Goal: Navigation & Orientation: Find specific page/section

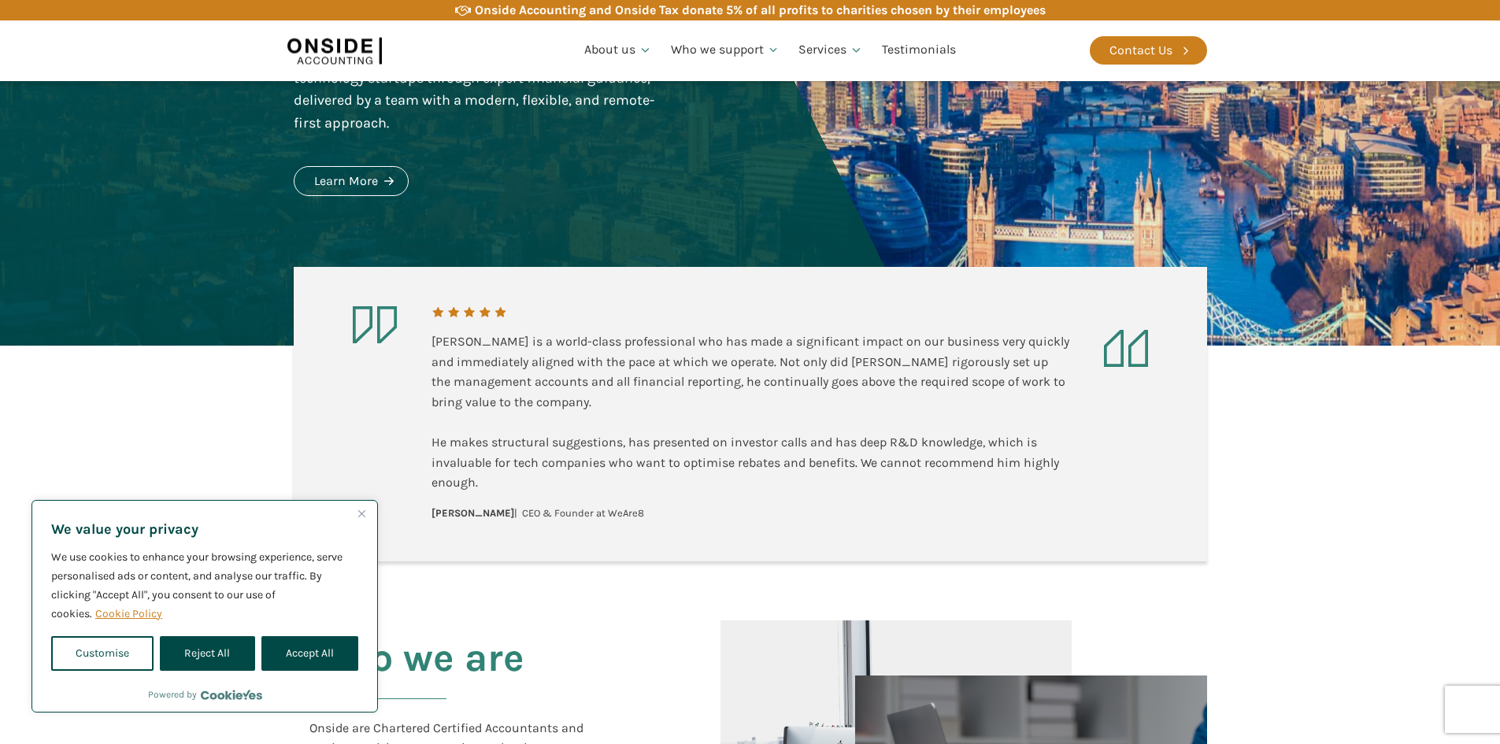
scroll to position [472, 0]
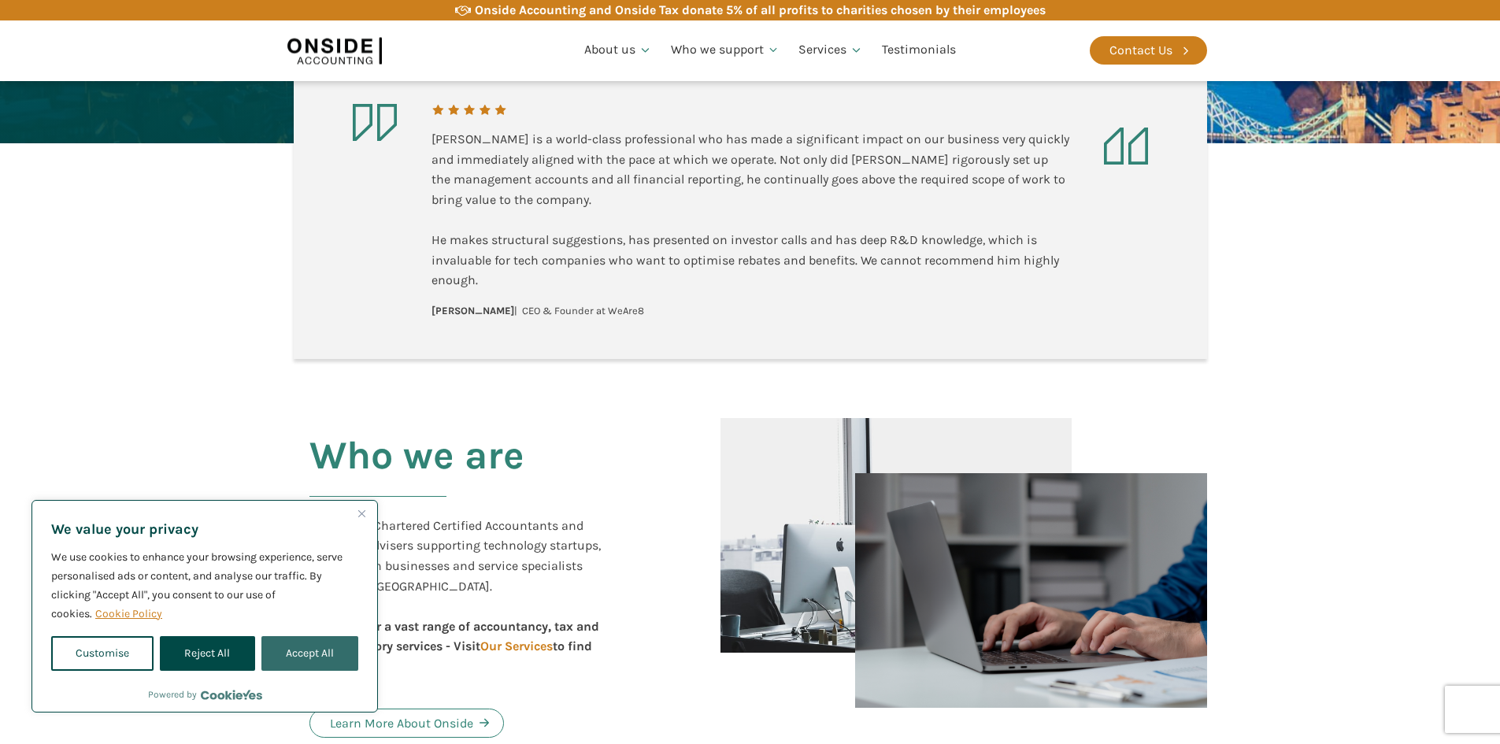
click at [335, 647] on button "Accept All" at bounding box center [309, 653] width 97 height 35
checkbox input "true"
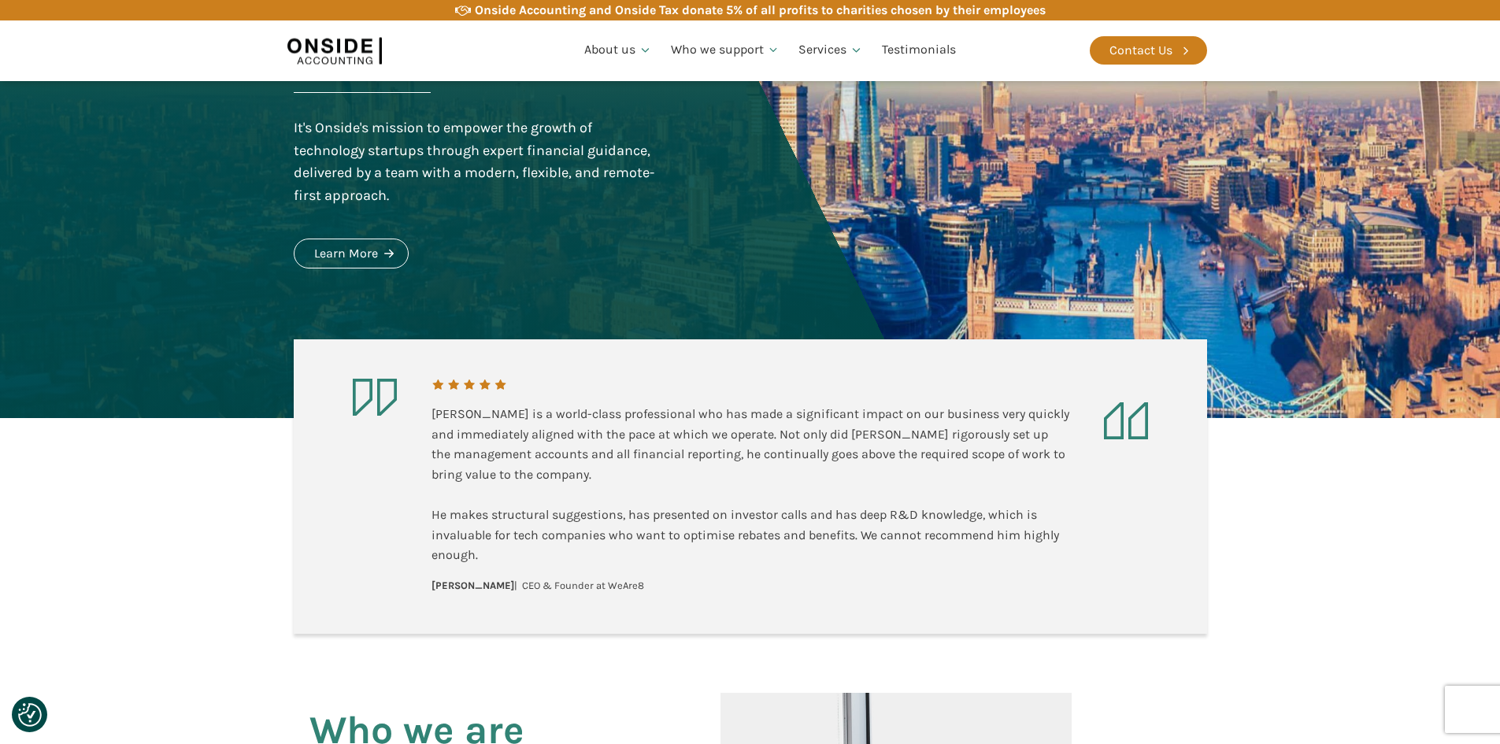
scroll to position [0, 0]
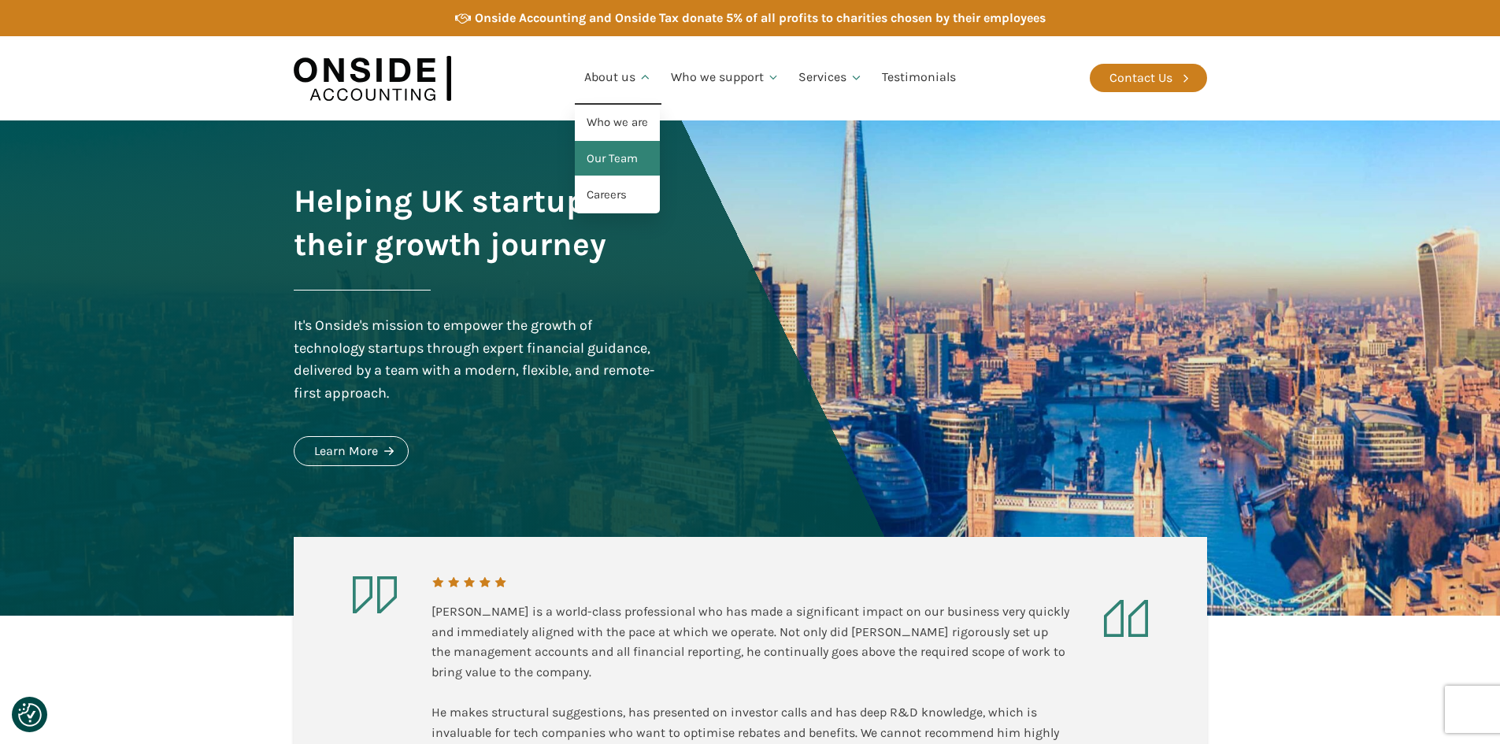
click at [612, 155] on link "Our Team" at bounding box center [617, 159] width 85 height 36
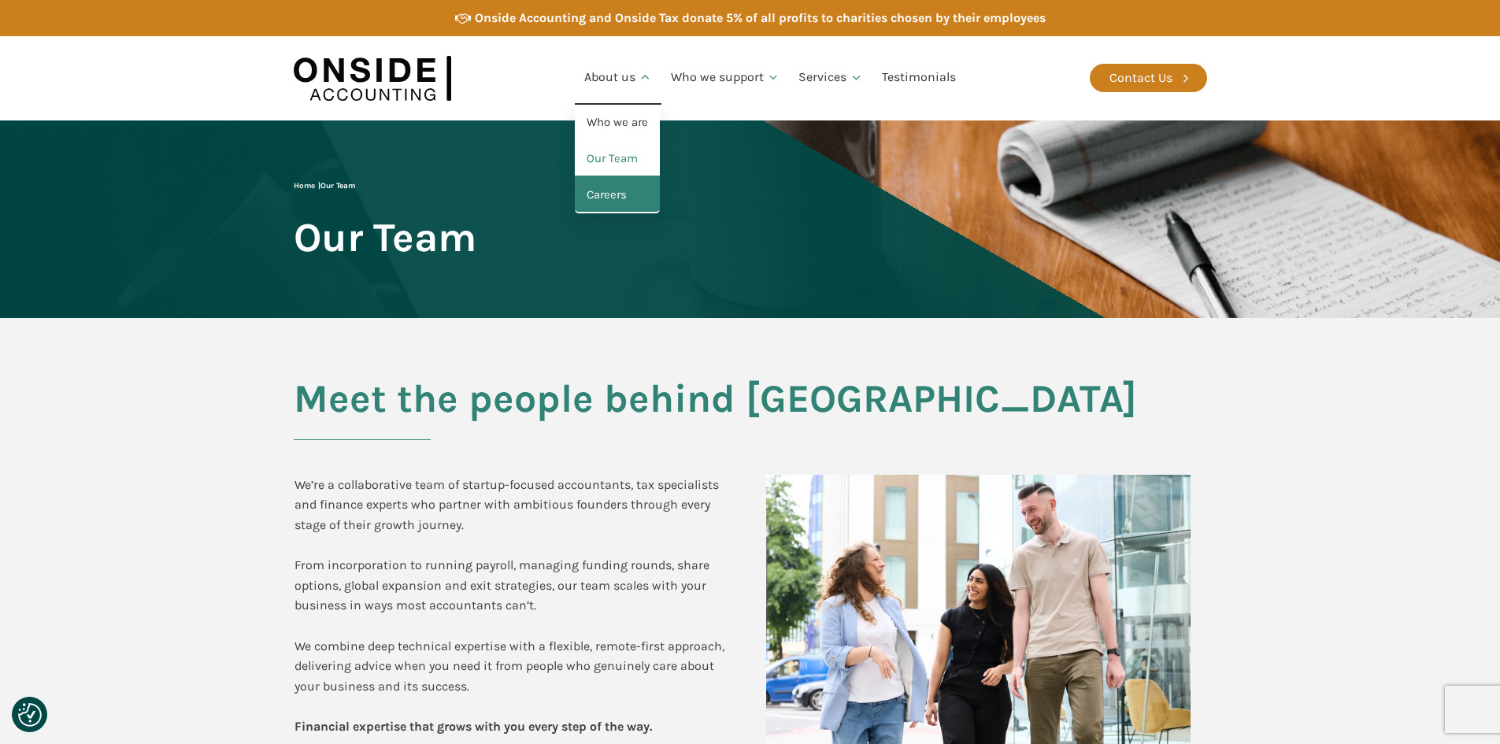
click at [609, 203] on link "Careers" at bounding box center [617, 195] width 85 height 36
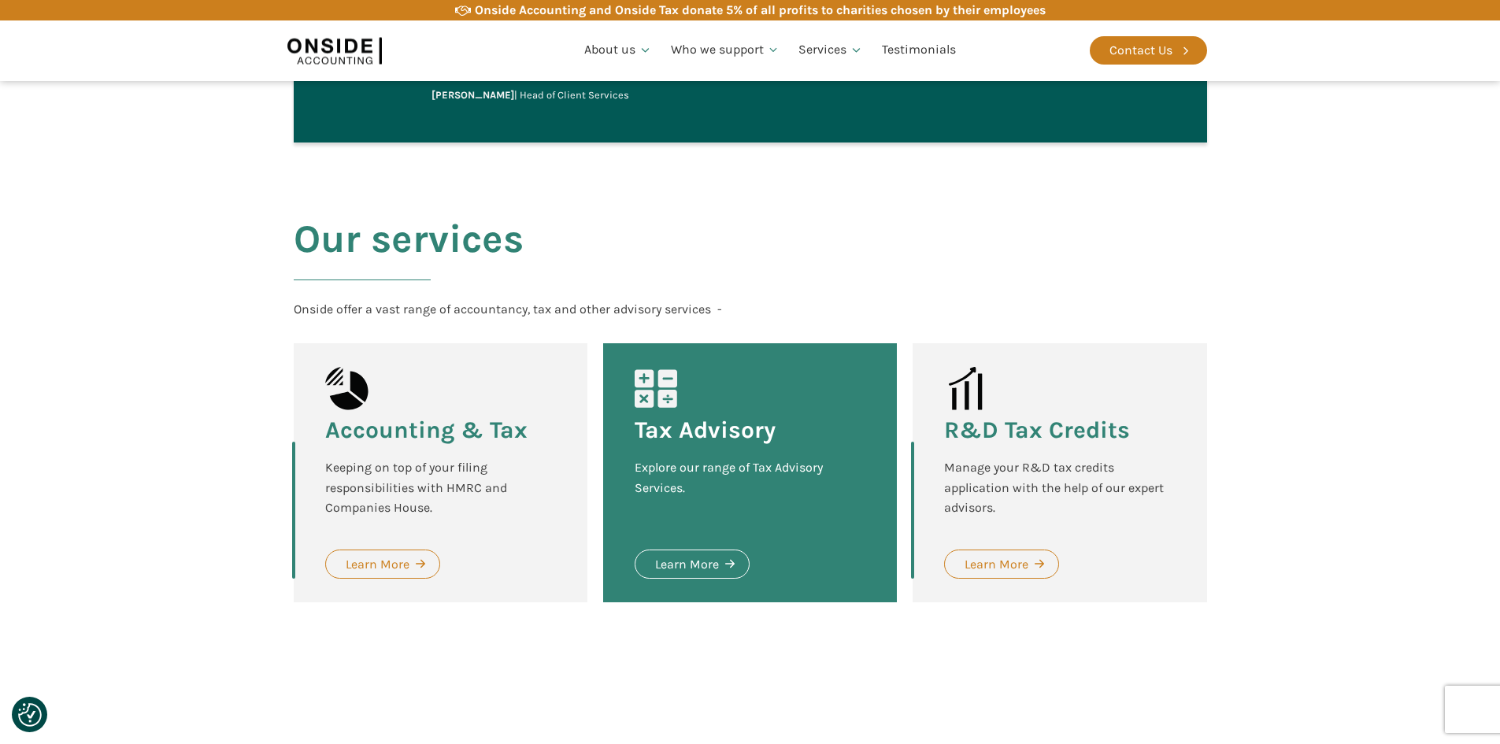
scroll to position [2205, 0]
